Goal: Transaction & Acquisition: Purchase product/service

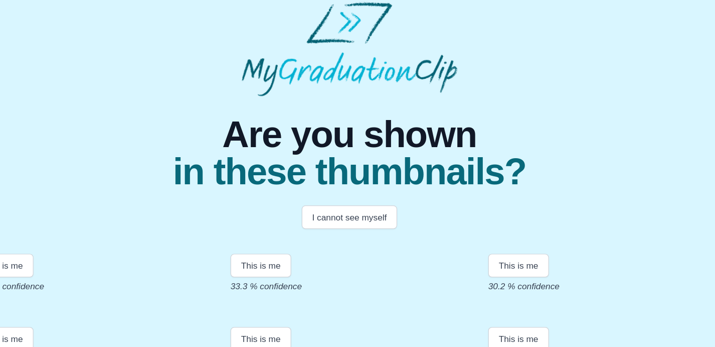
scroll to position [125, 0]
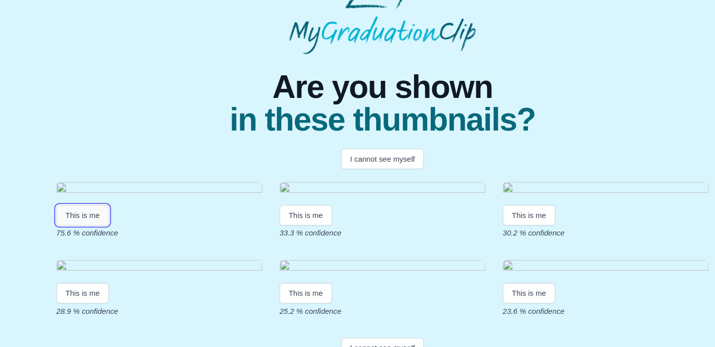
click at [94, 208] on button "This is me" at bounding box center [77, 201] width 49 height 19
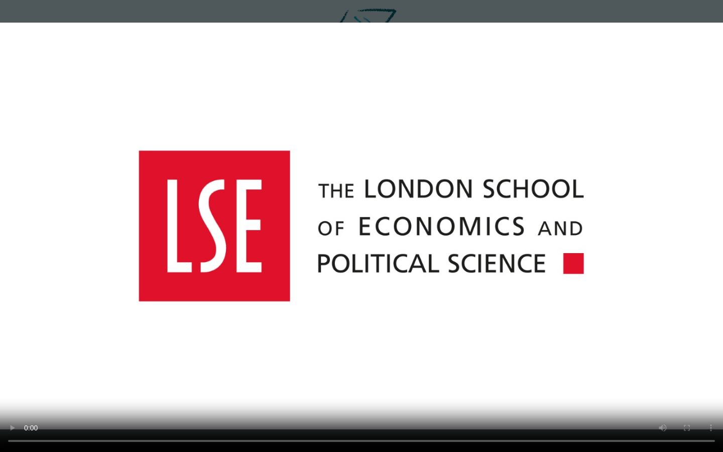
click at [502, 253] on video at bounding box center [361, 226] width 723 height 452
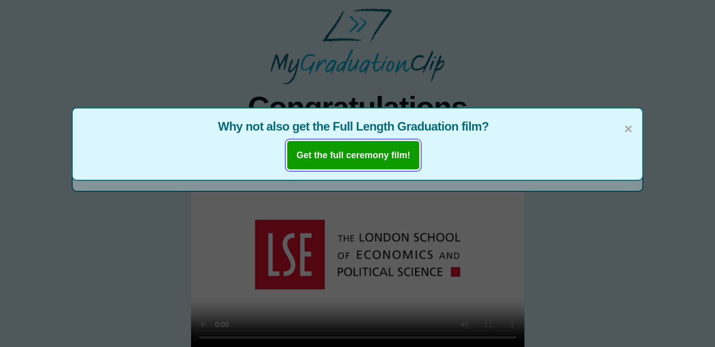
click at [386, 155] on b "Get the full ceremony film!" at bounding box center [354, 155] width 114 height 10
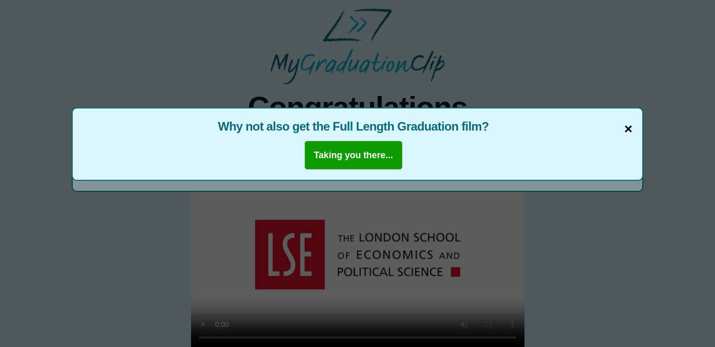
click at [631, 126] on span "×" at bounding box center [629, 128] width 8 height 21
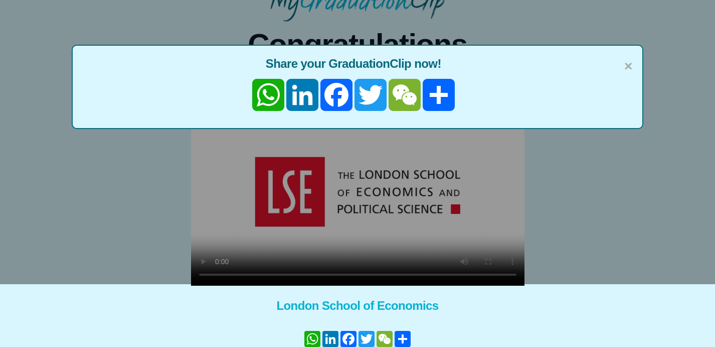
scroll to position [71, 0]
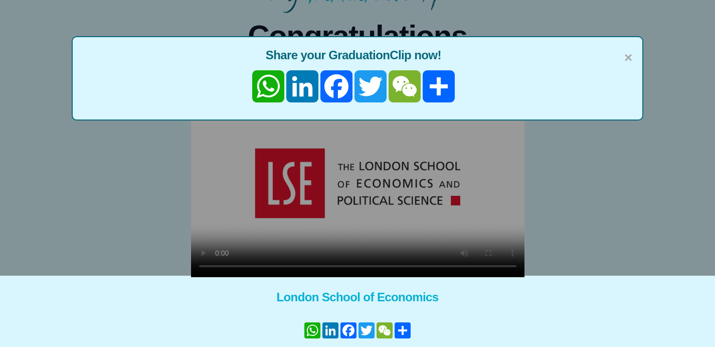
click at [622, 59] on span "Share your GraduationClip now!" at bounding box center [358, 55] width 550 height 16
click at [626, 59] on span "×" at bounding box center [629, 57] width 8 height 21
